Goal: Contribute content

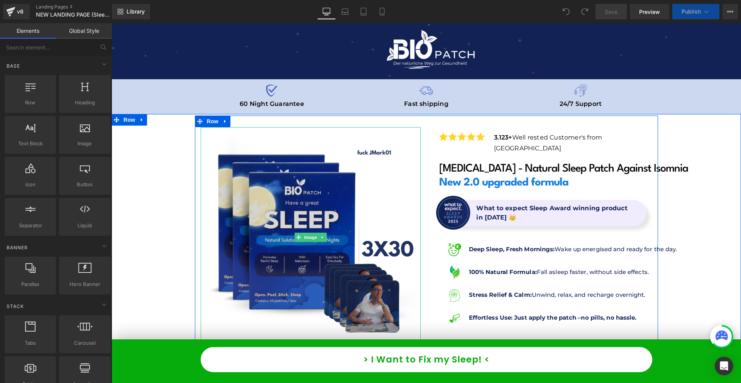
click at [333, 198] on img at bounding box center [311, 237] width 220 height 220
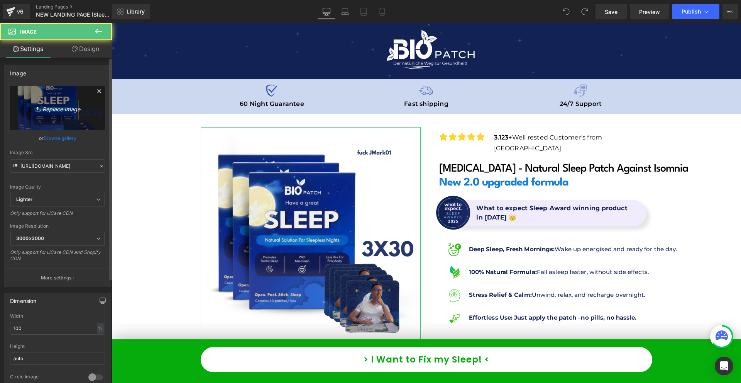
click at [13, 124] on link "Replace Image" at bounding box center [57, 108] width 95 height 44
type input "C:\fakepath\[MEDICAL_DATA]_-_Sleep_Patch_Againts_Isomnia_2_1024x1024.webp"
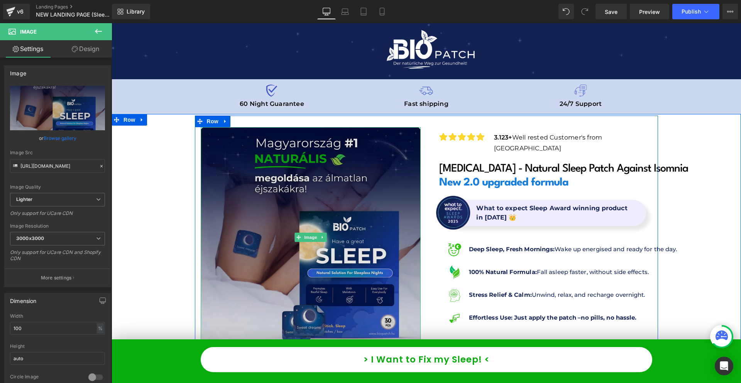
click at [350, 152] on img at bounding box center [311, 237] width 220 height 220
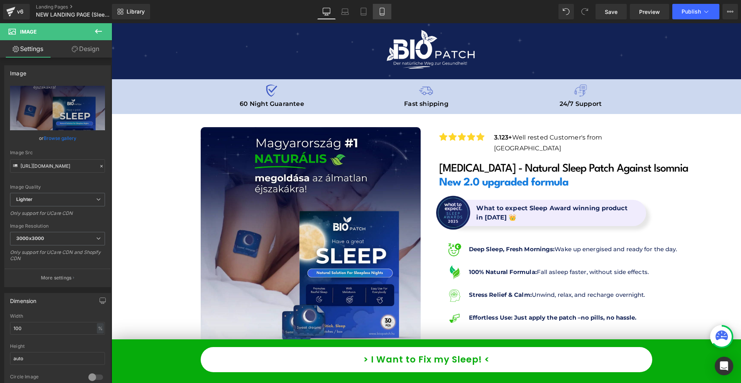
click at [381, 4] on link "Mobile" at bounding box center [382, 11] width 19 height 15
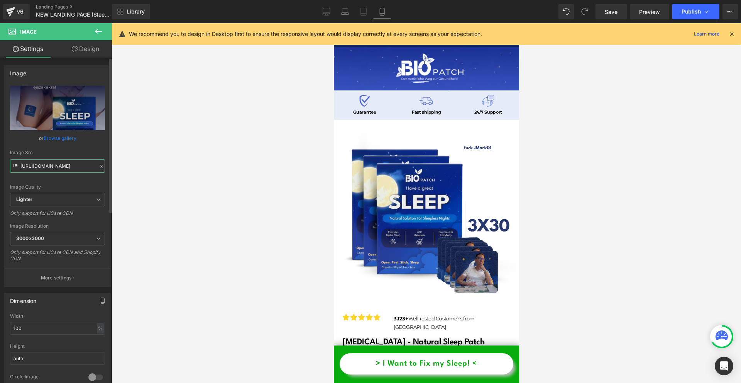
click at [63, 163] on input "[URL][DOMAIN_NAME]" at bounding box center [57, 166] width 95 height 14
type input "[URL][DOMAIN_NAME]"
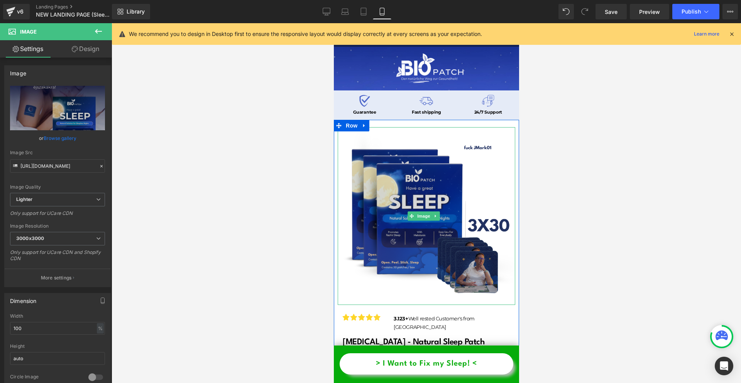
drag, startPoint x: 399, startPoint y: 170, endPoint x: 363, endPoint y: 173, distance: 36.0
click at [399, 170] on img at bounding box center [426, 216] width 178 height 178
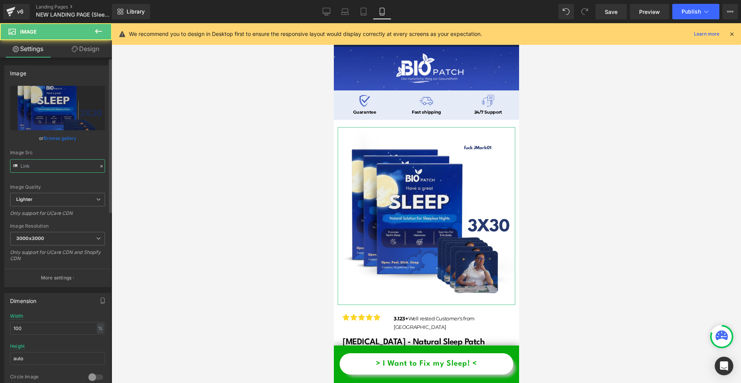
click at [27, 169] on input "text" at bounding box center [57, 166] width 95 height 14
paste input "83bd37fd-30d1-4fc3-9c7e-b2a698e956e9/-/format/auto/-/preview/3000x3000/-/qualit…"
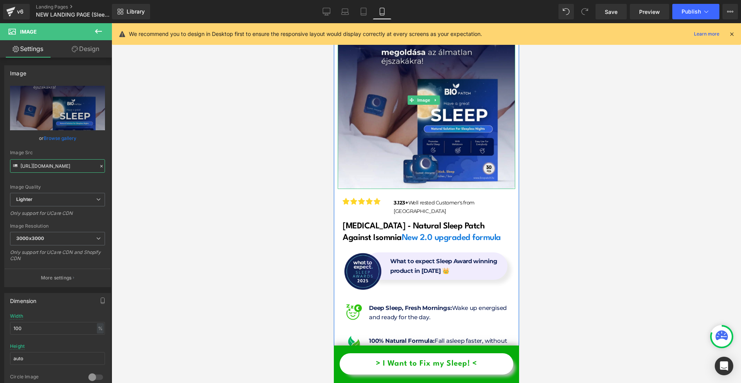
scroll to position [193, 0]
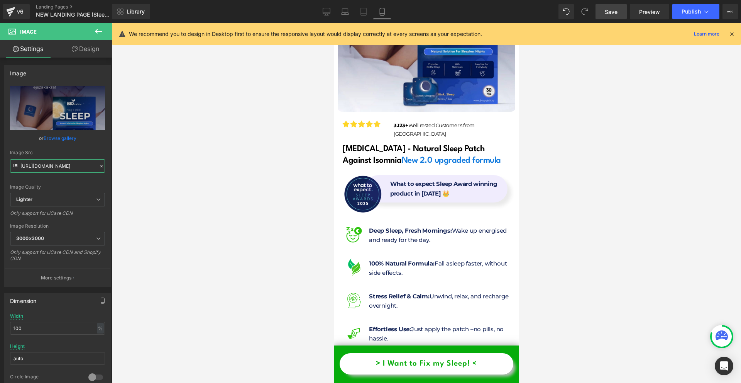
type input "[URL][DOMAIN_NAME]"
click at [614, 12] on span "Save" at bounding box center [611, 12] width 13 height 8
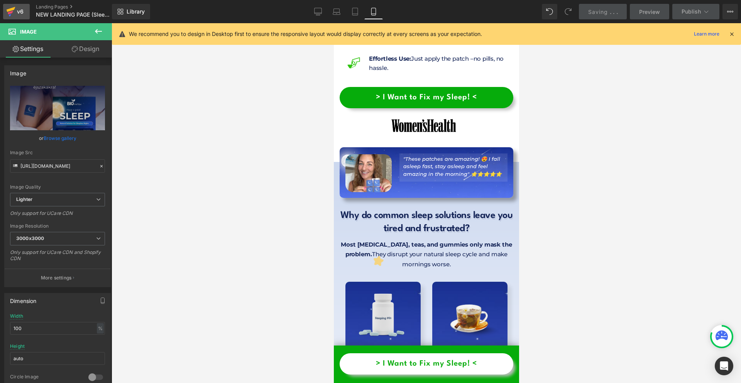
click at [14, 19] on icon at bounding box center [10, 11] width 9 height 19
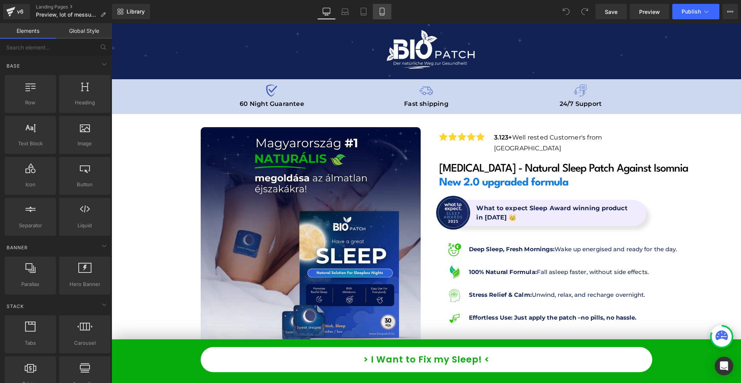
drag, startPoint x: 0, startPoint y: 0, endPoint x: 382, endPoint y: 11, distance: 382.4
click at [382, 11] on icon at bounding box center [382, 12] width 8 height 8
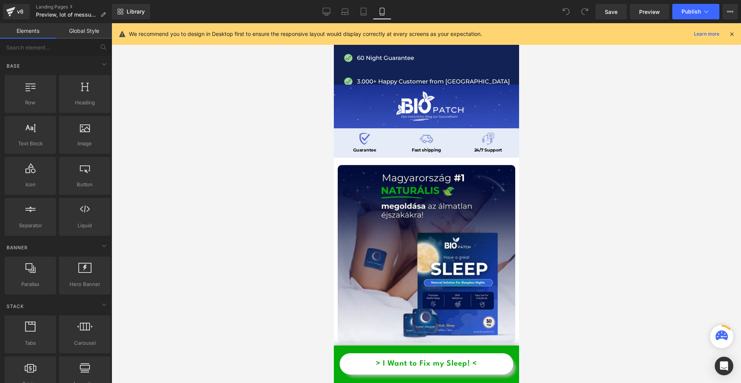
click at [729, 35] on icon at bounding box center [732, 34] width 7 height 7
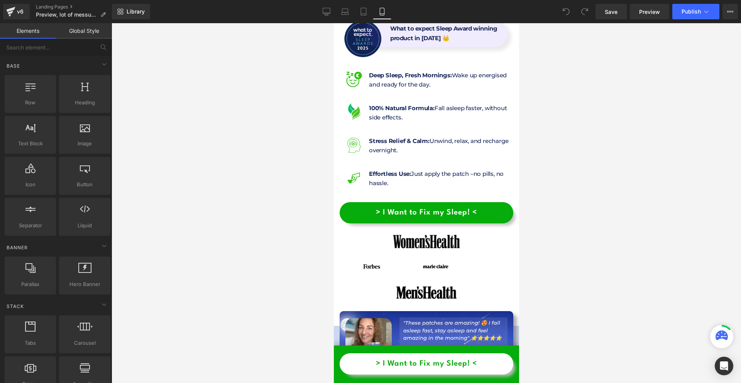
scroll to position [270, 0]
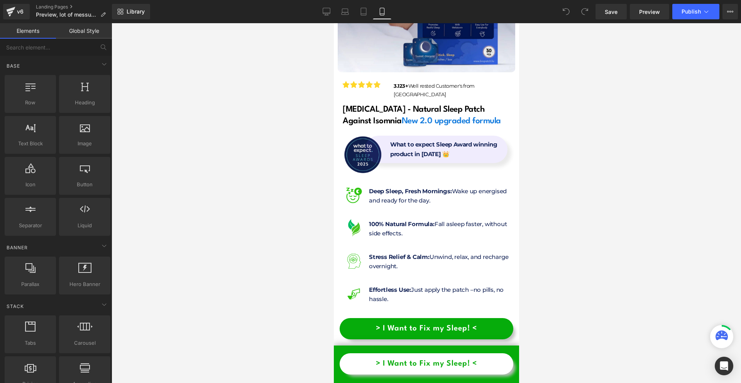
click at [347, 130] on img at bounding box center [362, 155] width 50 height 50
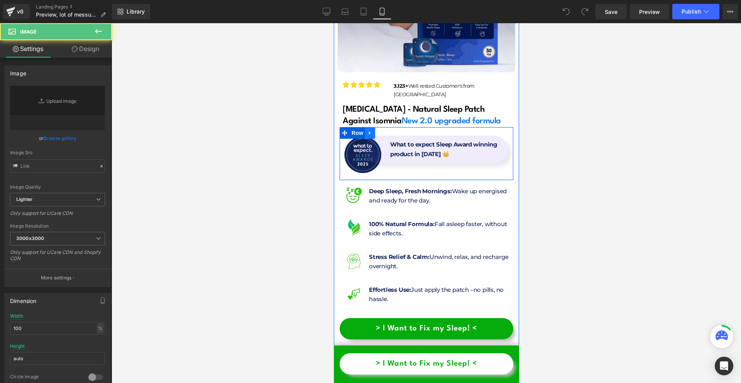
click at [367, 130] on icon at bounding box center [369, 133] width 5 height 6
click at [386, 127] on link at bounding box center [390, 133] width 10 height 12
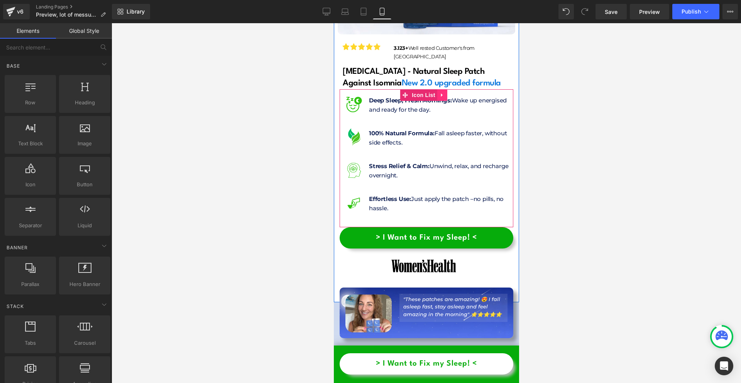
scroll to position [231, 0]
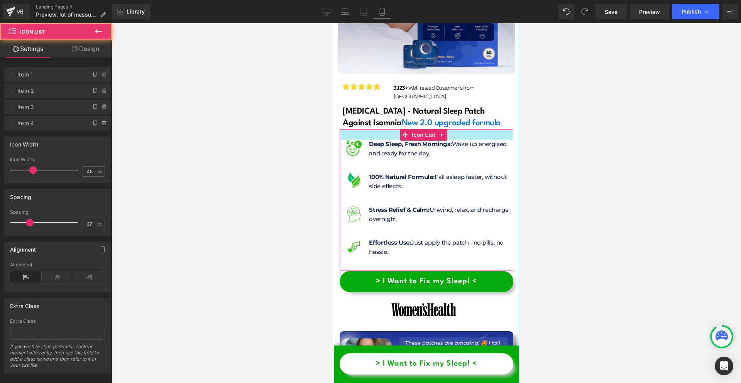
drag, startPoint x: 454, startPoint y: 112, endPoint x: 504, endPoint y: 123, distance: 51.3
click at [454, 129] on div at bounding box center [426, 134] width 174 height 10
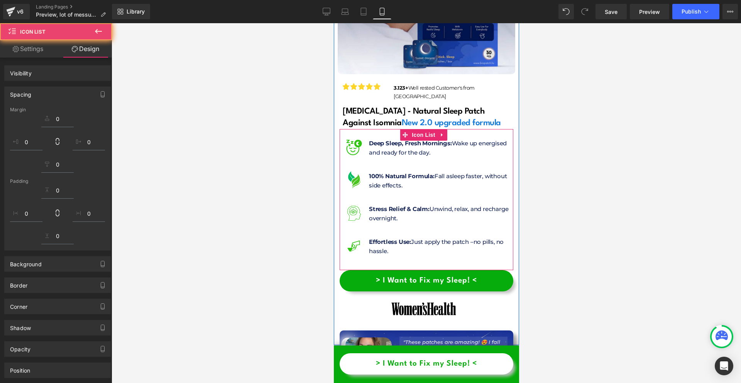
click at [561, 134] on div at bounding box center [427, 202] width 630 height 359
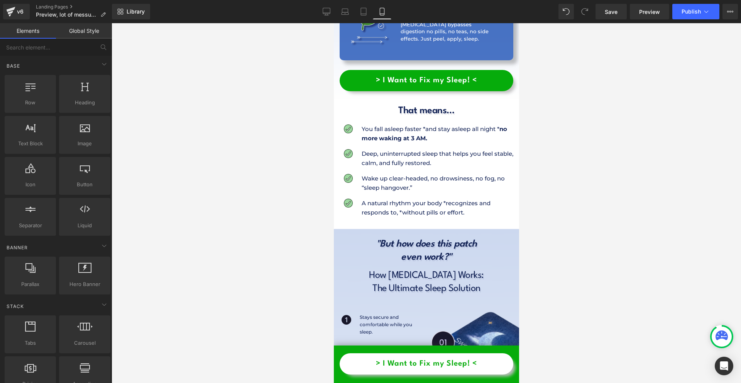
scroll to position [1853, 0]
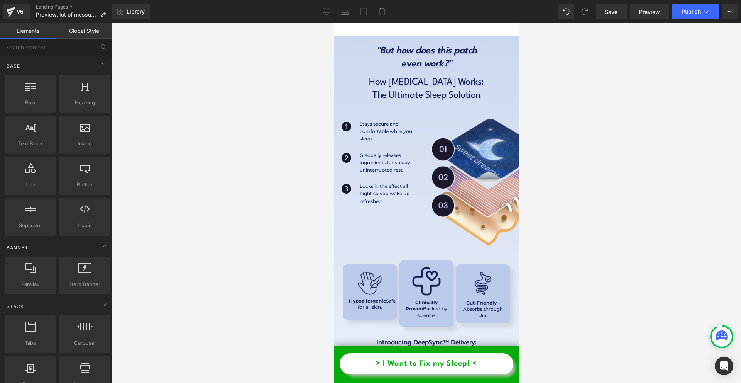
click at [695, 20] on div "Library Mobile Desktop Laptop Tablet Mobile Save Preview Publish Scheduled View…" at bounding box center [426, 11] width 629 height 23
click at [697, 13] on span "Publish" at bounding box center [691, 11] width 19 height 6
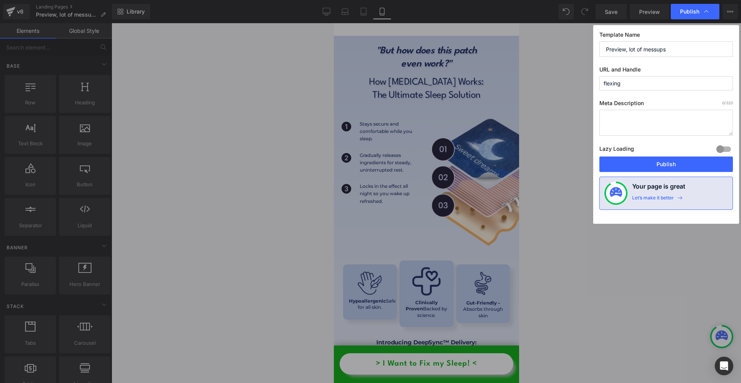
click at [636, 77] on input "flexing" at bounding box center [667, 83] width 134 height 14
type input "preview-not-for-use"
click at [699, 156] on div "Lazy Loading Build Upgrade plan to unlock" at bounding box center [667, 150] width 134 height 13
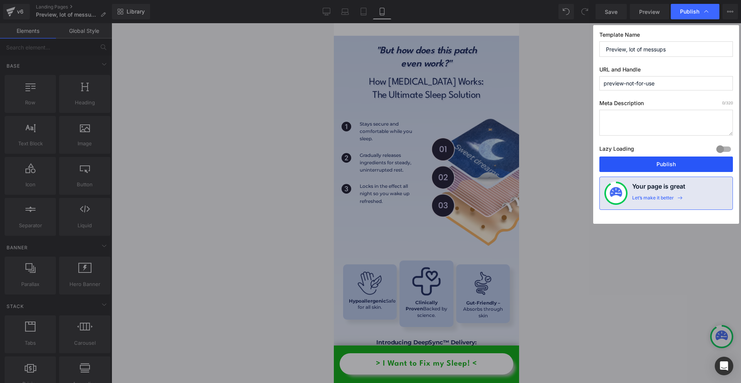
click at [697, 162] on button "Publish" at bounding box center [667, 163] width 134 height 15
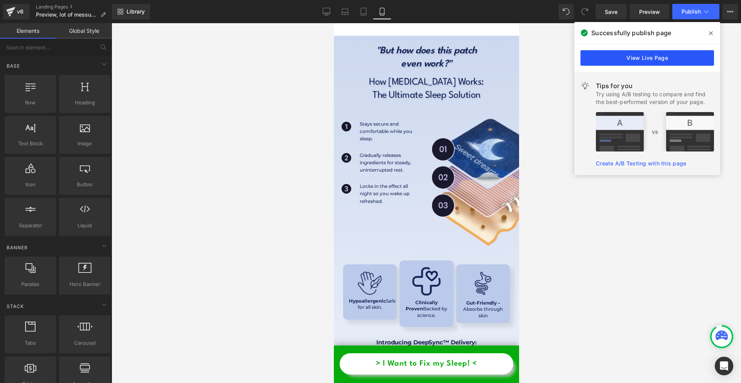
click at [605, 54] on link "View Live Page" at bounding box center [648, 57] width 134 height 15
